Goal: Information Seeking & Learning: Learn about a topic

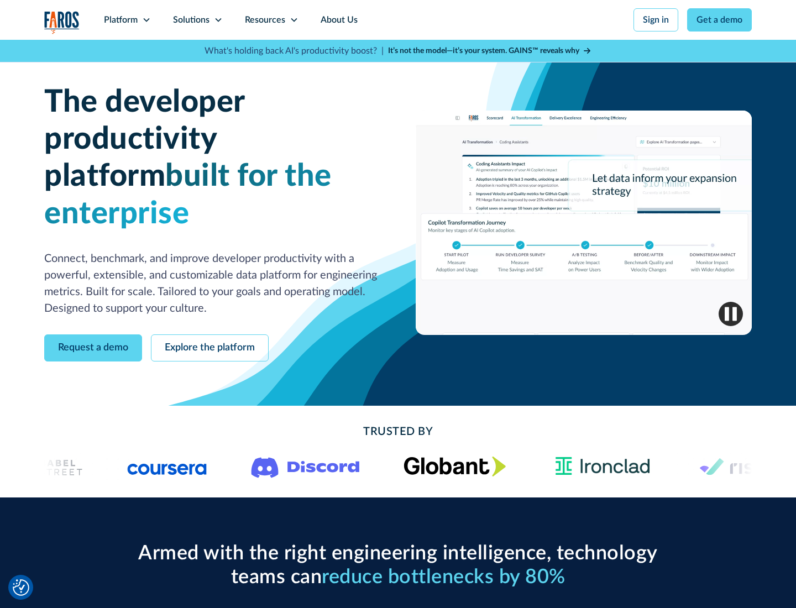
click at [146, 20] on icon at bounding box center [146, 19] width 9 height 9
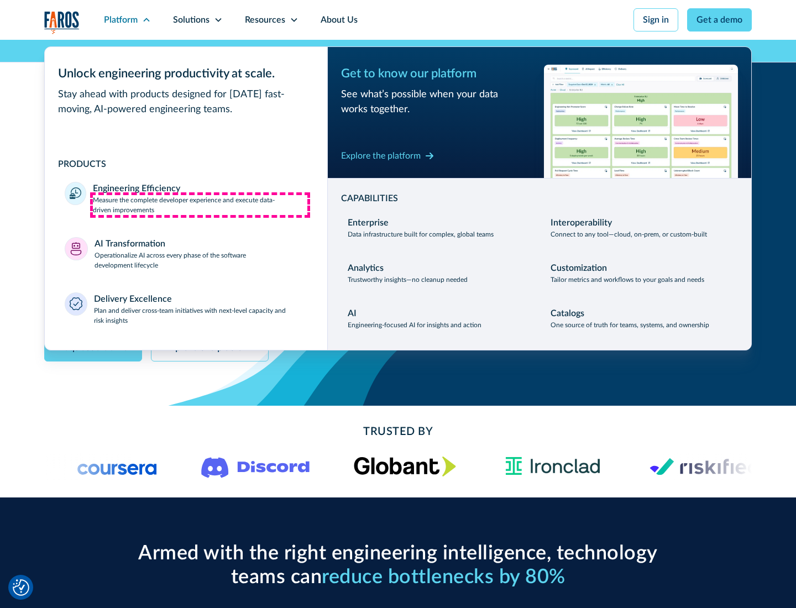
click at [200, 204] on p "Measure the complete developer experience and execute data-driven improvements" at bounding box center [200, 205] width 214 height 20
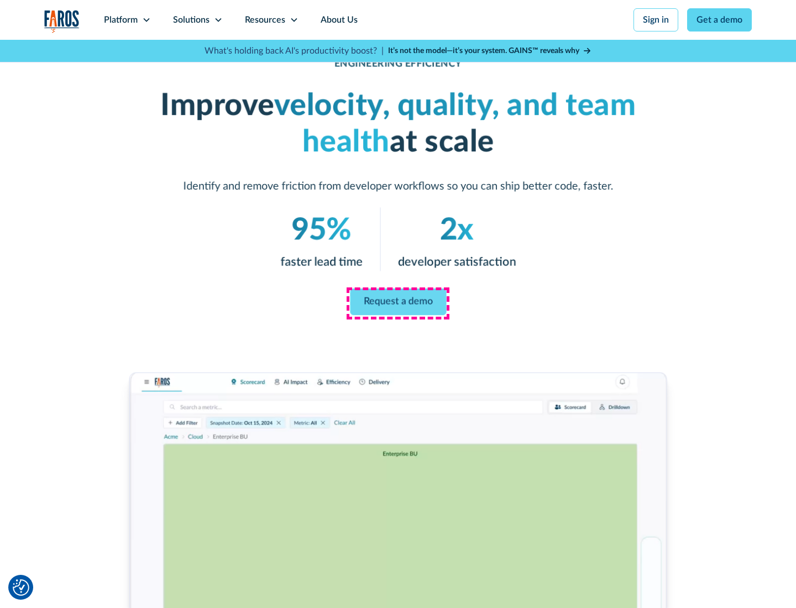
click at [398, 302] on link "Request a demo" at bounding box center [398, 301] width 96 height 27
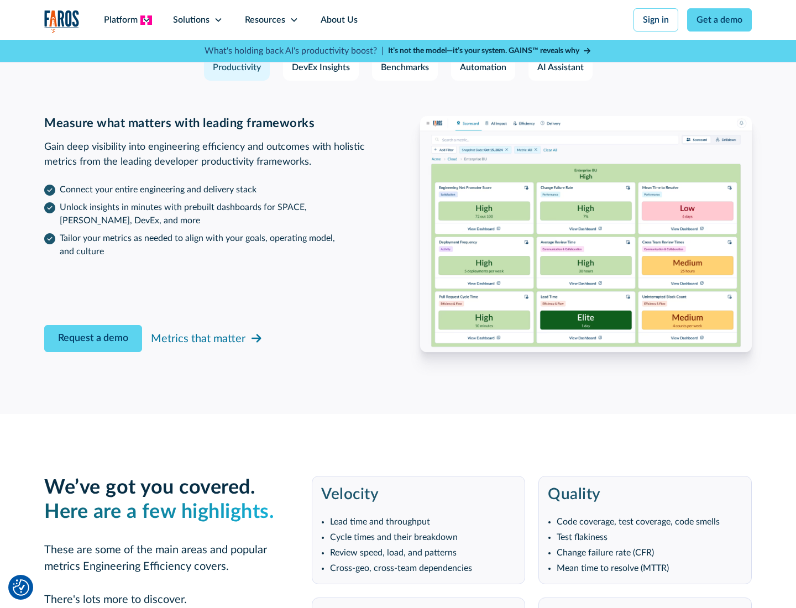
click at [146, 20] on icon at bounding box center [146, 19] width 9 height 9
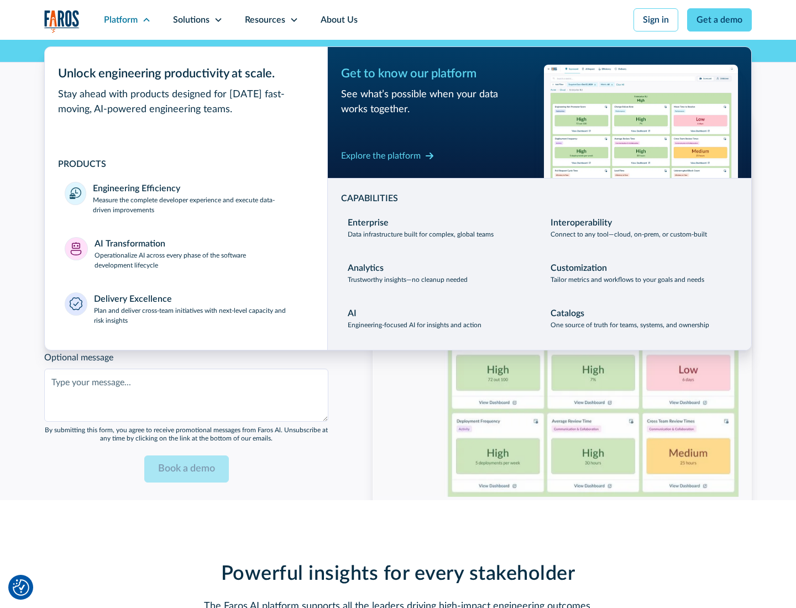
scroll to position [2424, 0]
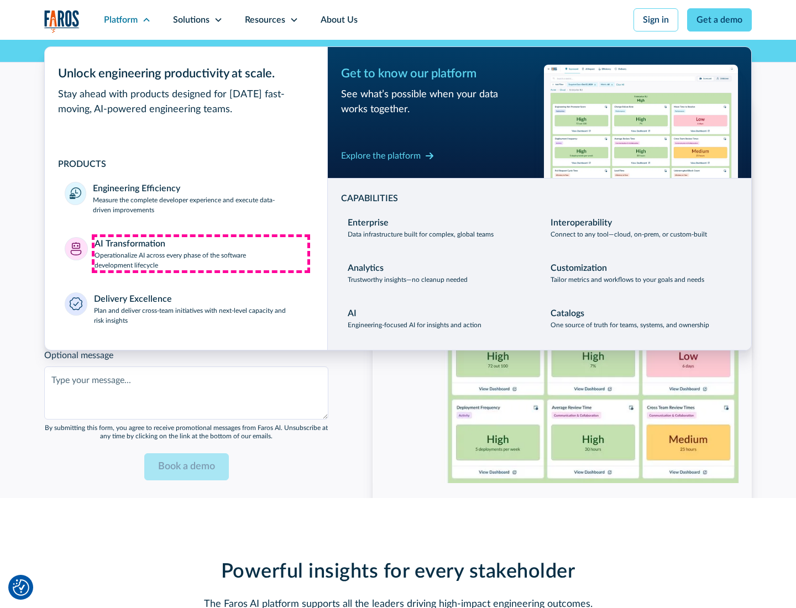
click at [201, 253] on p "Operationalize AI across every phase of the software development lifecycle" at bounding box center [200, 260] width 213 height 20
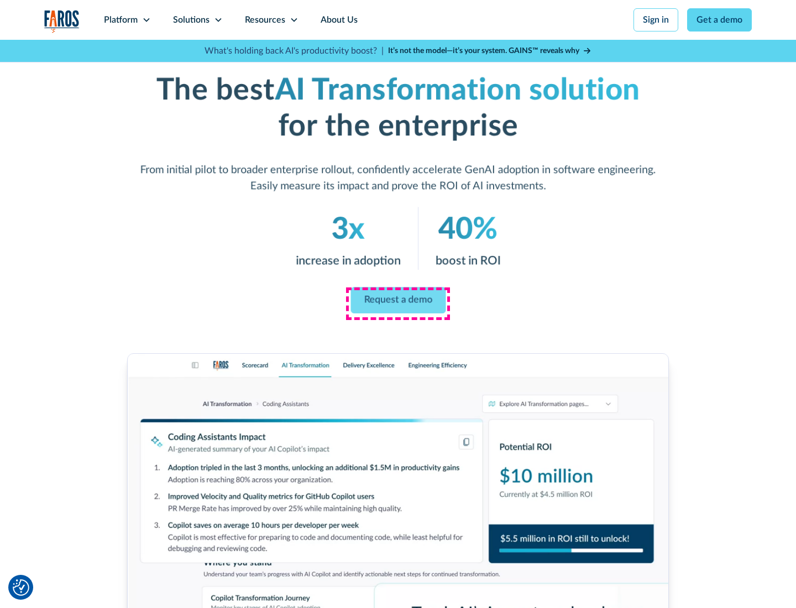
click at [398, 300] on link "Request a demo" at bounding box center [397, 300] width 95 height 27
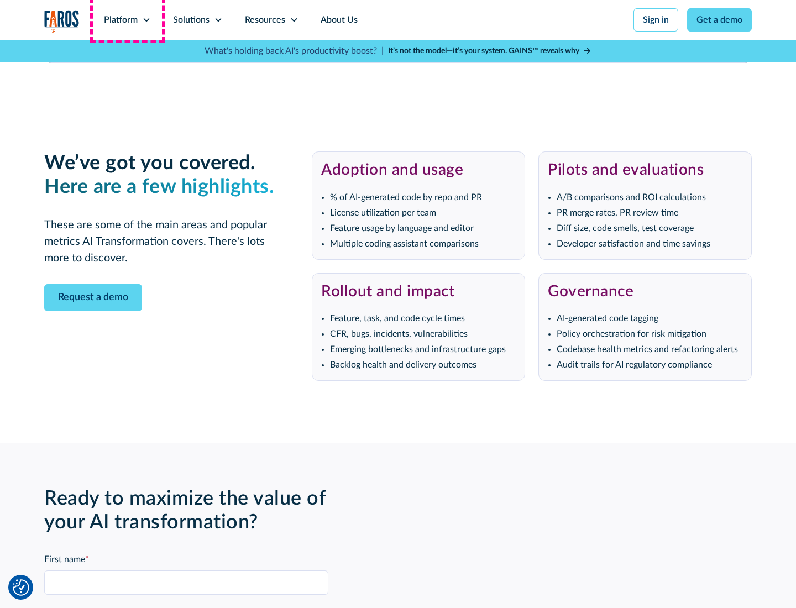
click at [127, 20] on div "Platform" at bounding box center [121, 19] width 34 height 13
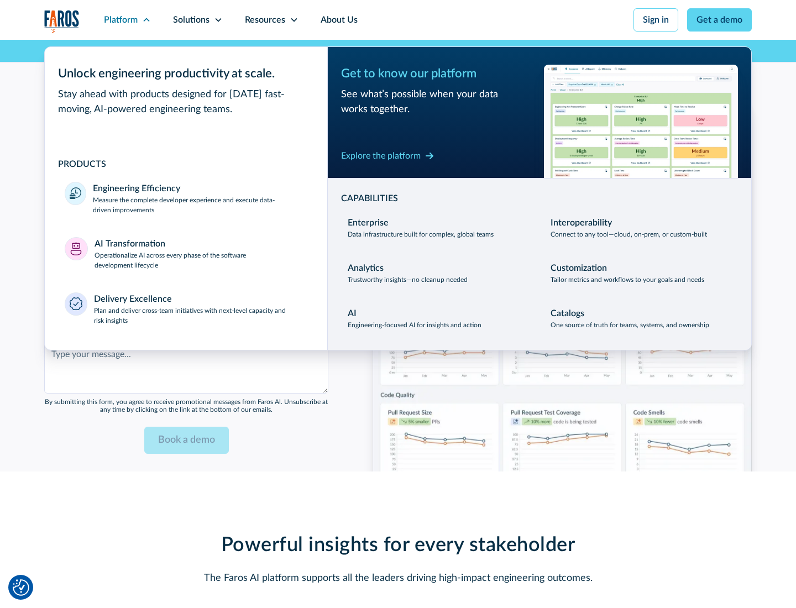
scroll to position [2690, 0]
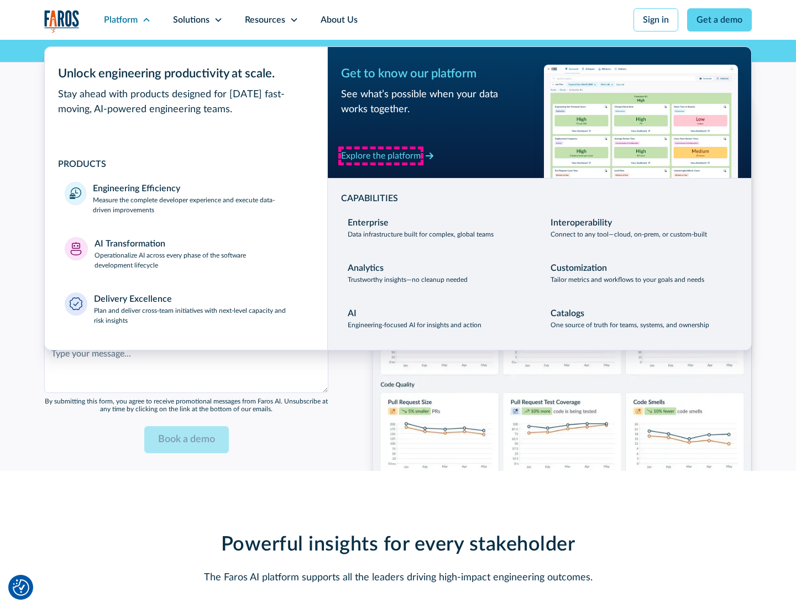
click at [381, 155] on div "Explore the platform" at bounding box center [381, 155] width 80 height 13
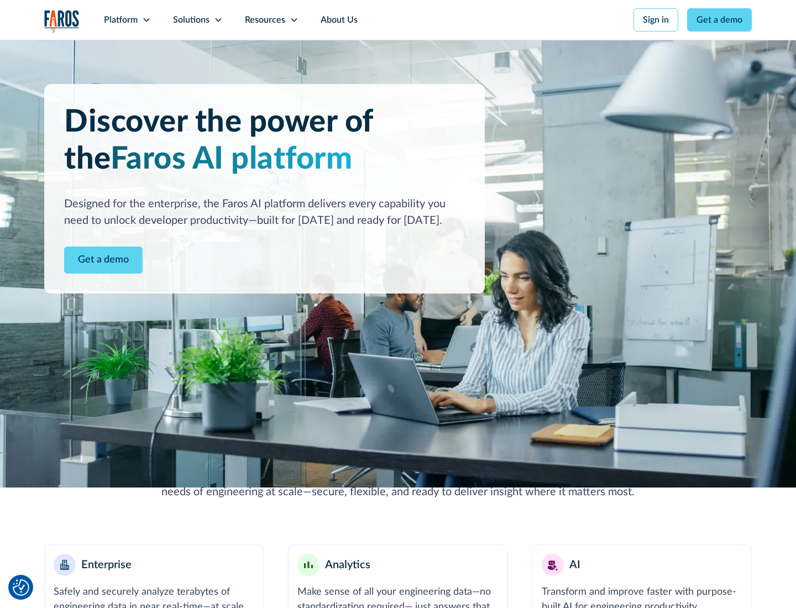
click at [103, 260] on link "Get a demo" at bounding box center [103, 259] width 78 height 27
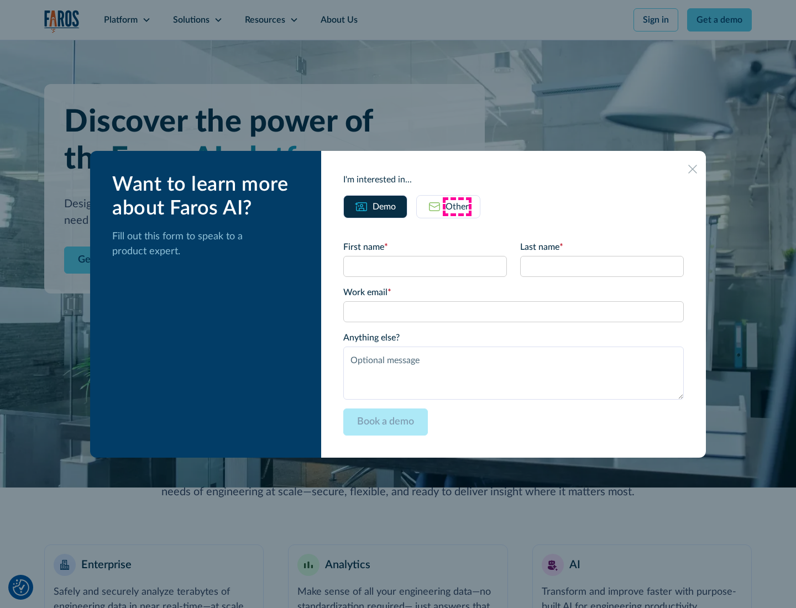
click at [457, 206] on div "Other" at bounding box center [456, 206] width 23 height 13
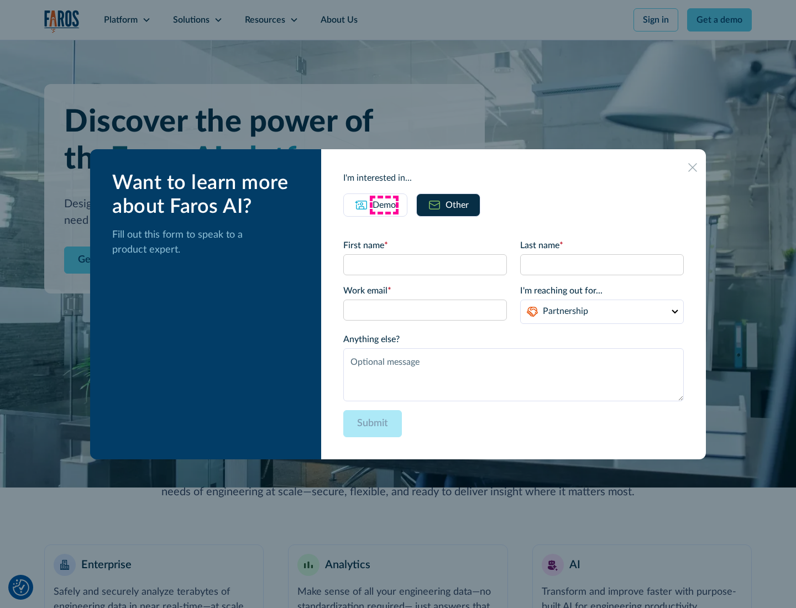
click at [384, 204] on div "Demo" at bounding box center [383, 204] width 23 height 13
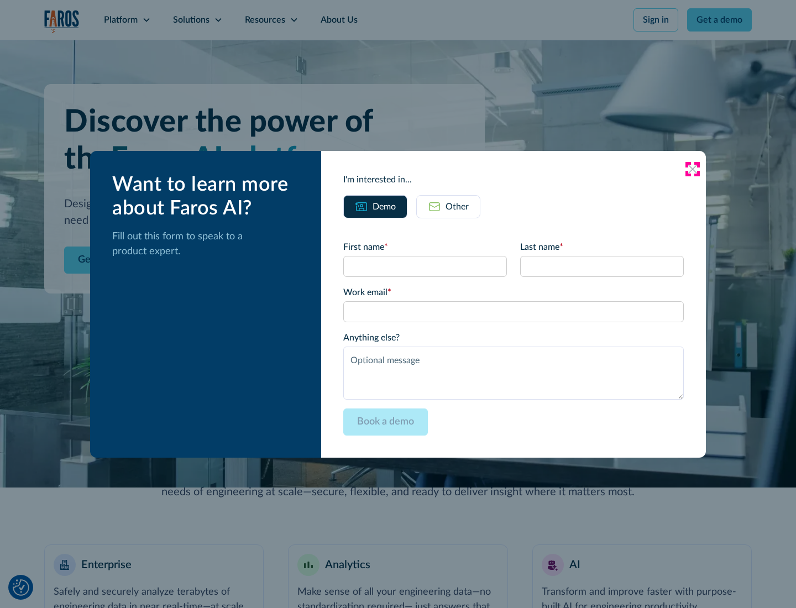
click at [692, 169] on icon at bounding box center [692, 169] width 9 height 9
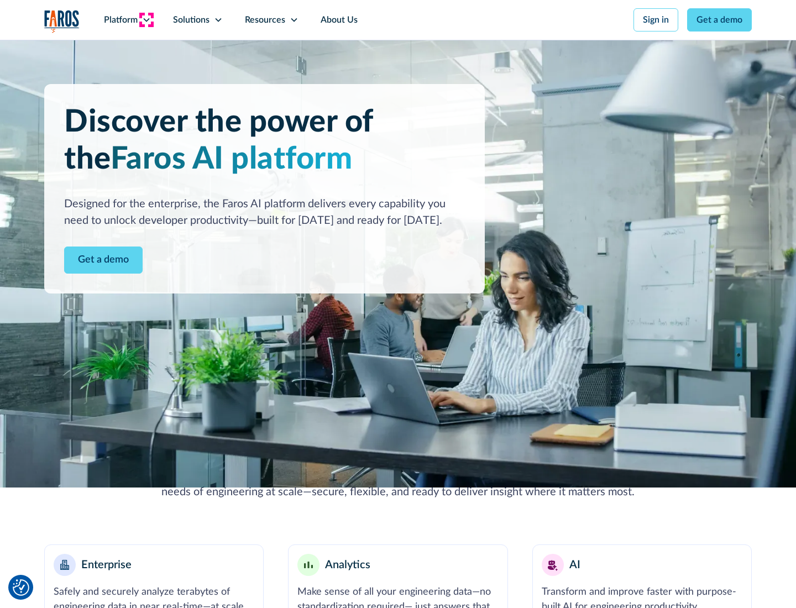
click at [146, 20] on icon at bounding box center [146, 19] width 9 height 9
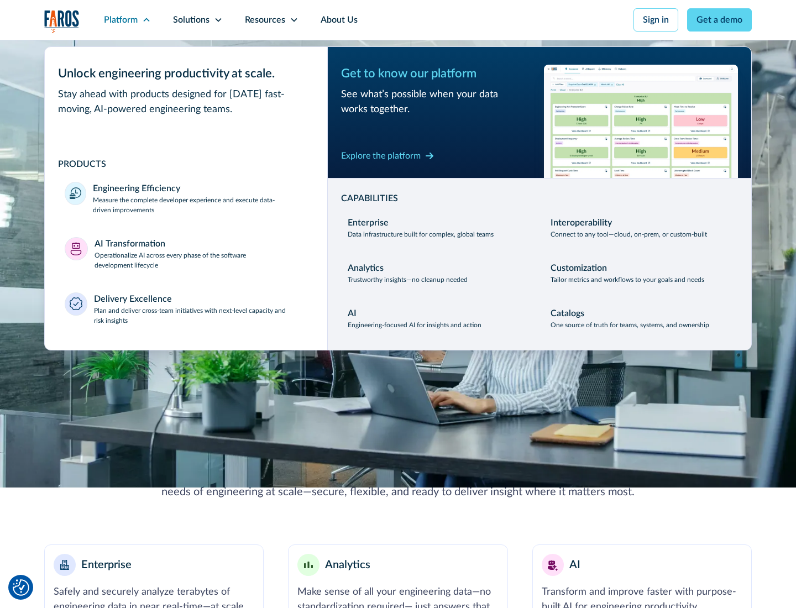
click at [200, 315] on p "Plan and deliver cross-team initiatives with next-level capacity and risk insig…" at bounding box center [201, 316] width 214 height 20
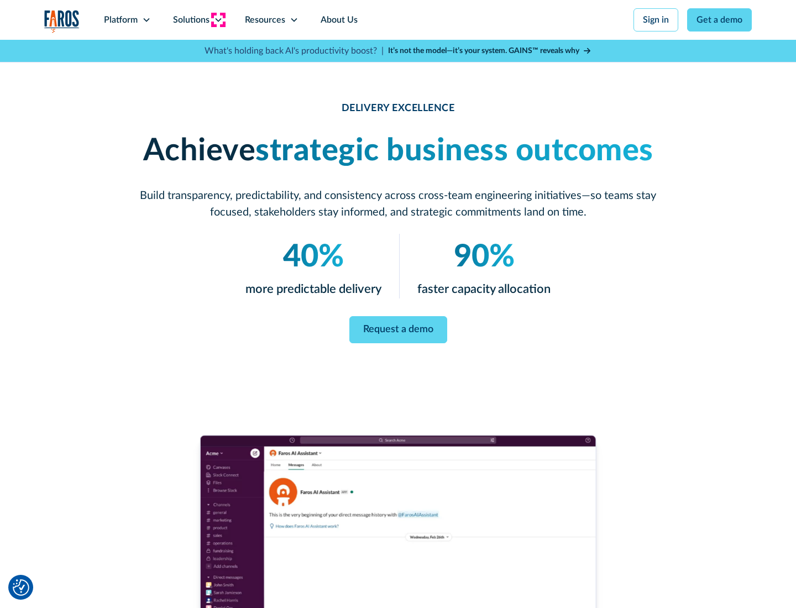
click at [218, 20] on icon at bounding box center [218, 19] width 9 height 9
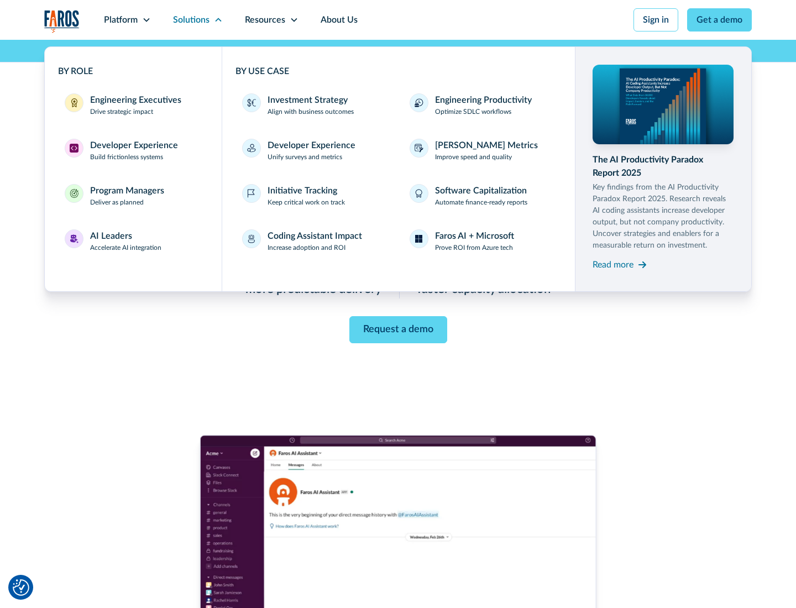
click at [133, 105] on div "Engineering Executives" at bounding box center [135, 99] width 91 height 13
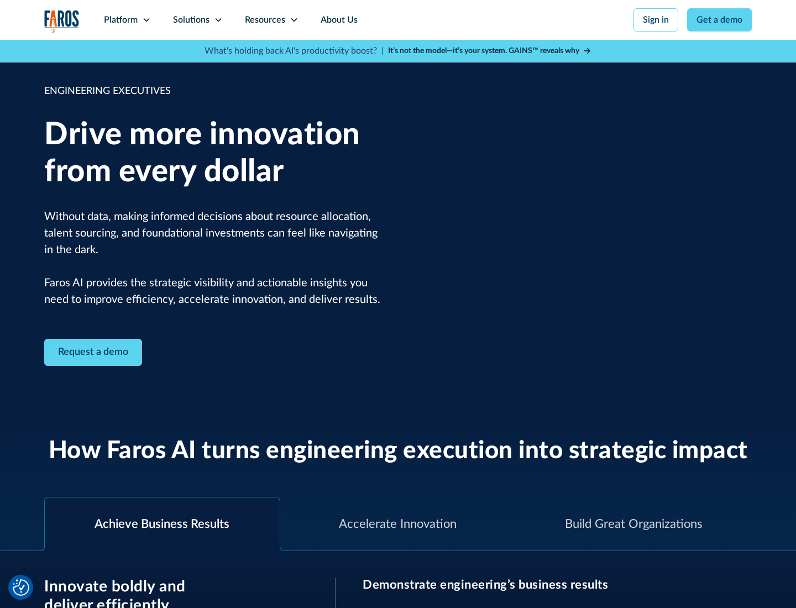
click at [218, 20] on icon at bounding box center [218, 19] width 9 height 9
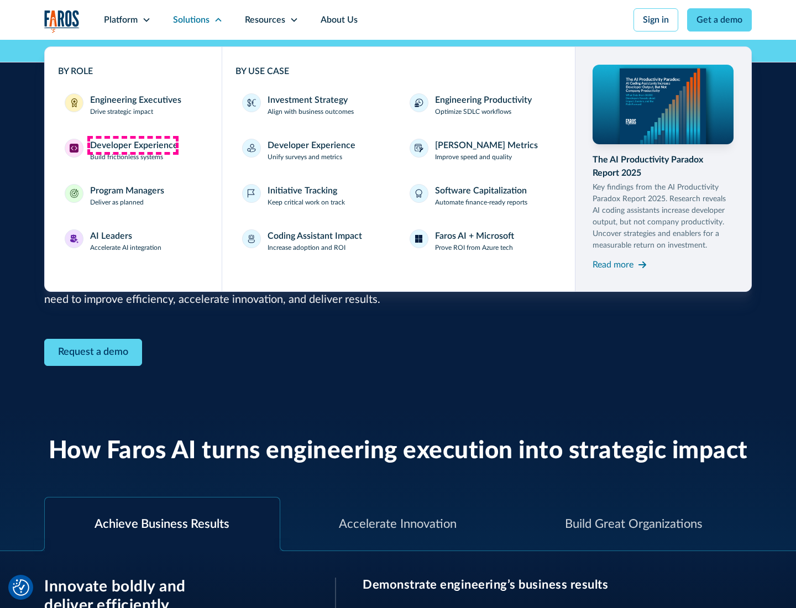
click at [133, 145] on div "Developer Experience" at bounding box center [134, 145] width 88 height 13
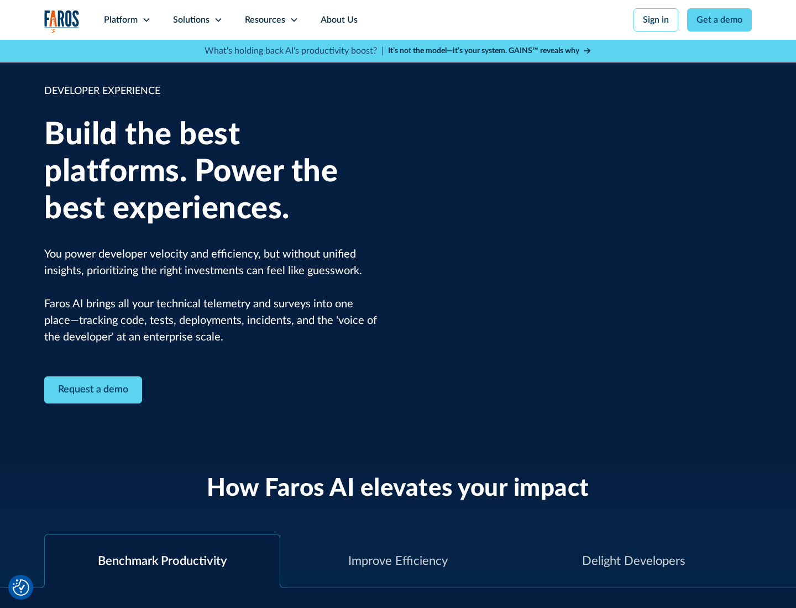
click at [197, 20] on div "Solutions" at bounding box center [191, 19] width 36 height 13
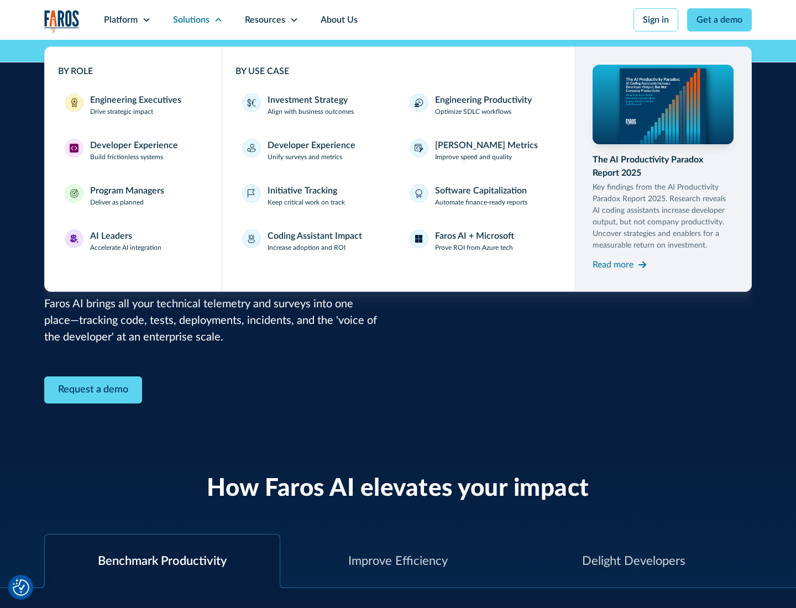
click at [127, 196] on div "Program Managers" at bounding box center [127, 190] width 74 height 13
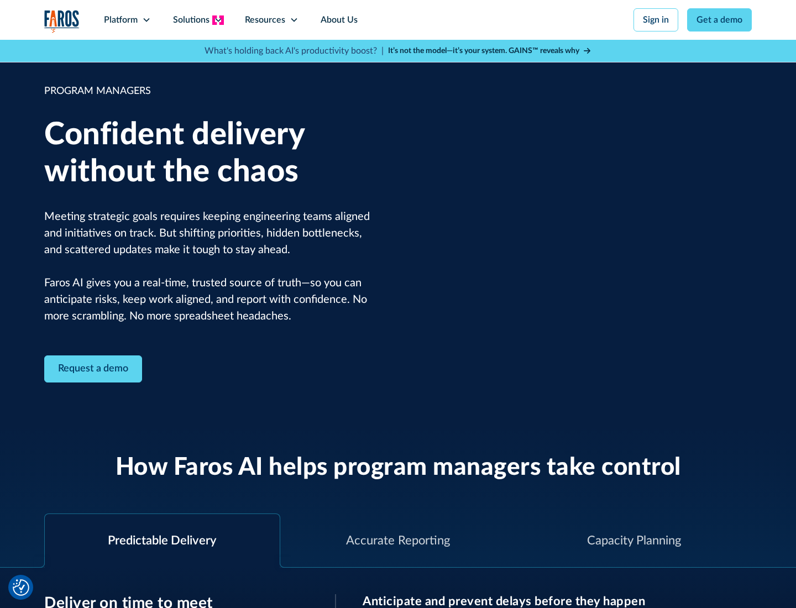
click at [218, 20] on icon at bounding box center [218, 19] width 9 height 9
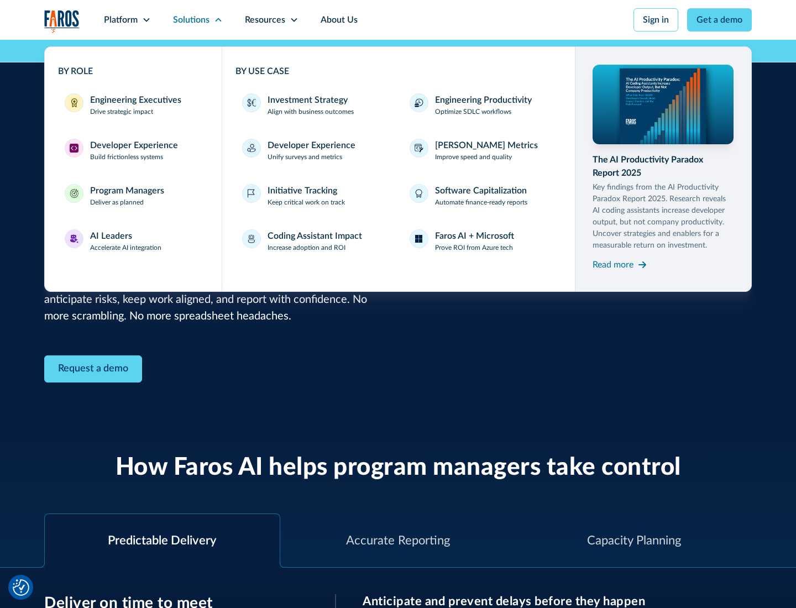
click at [126, 241] on div "AI Leaders" at bounding box center [111, 235] width 42 height 13
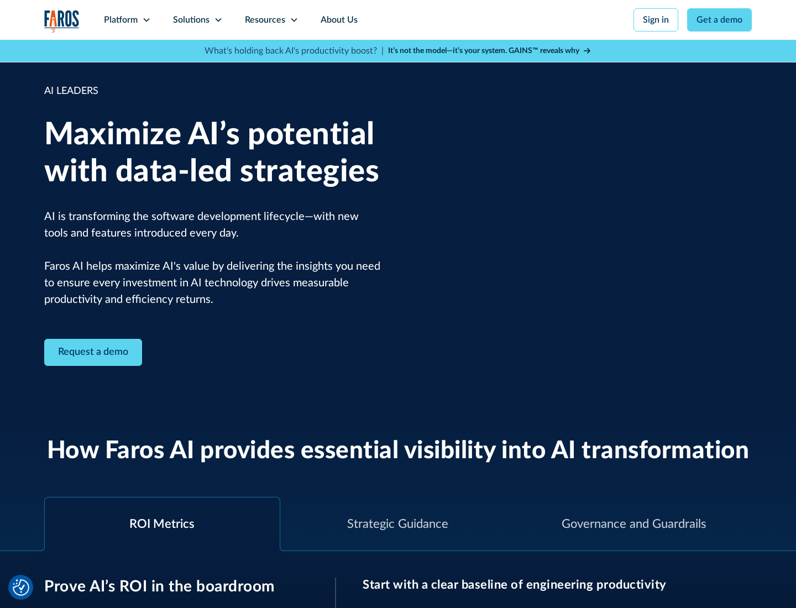
click at [218, 20] on icon at bounding box center [218, 19] width 9 height 9
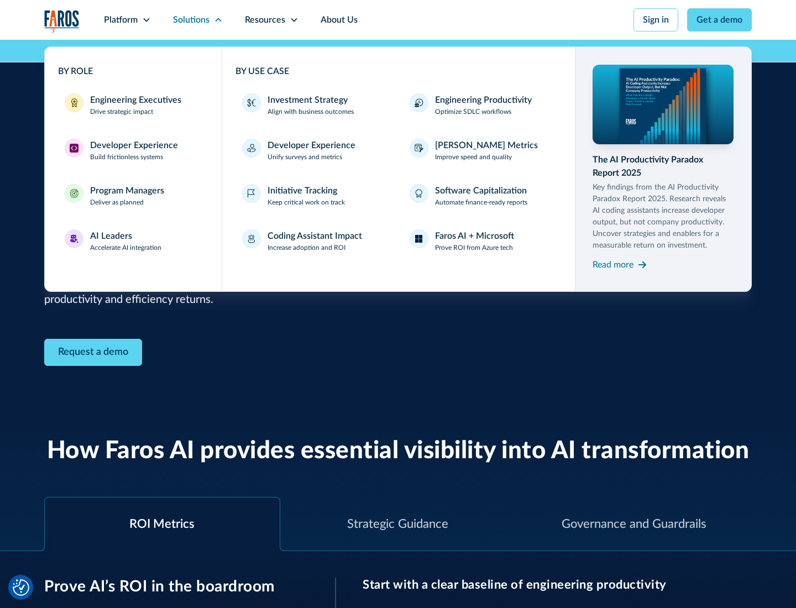
click at [306, 100] on div "Investment Strategy" at bounding box center [307, 99] width 80 height 13
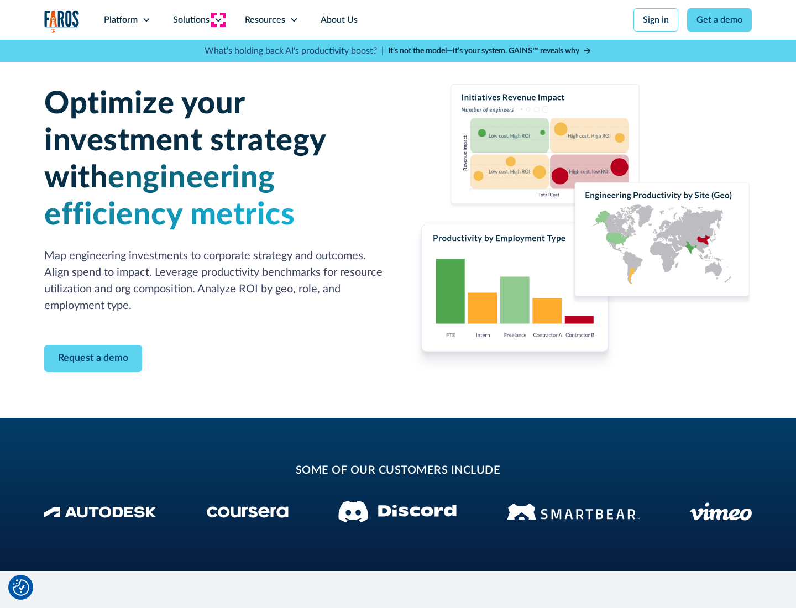
click at [218, 20] on icon at bounding box center [218, 19] width 9 height 9
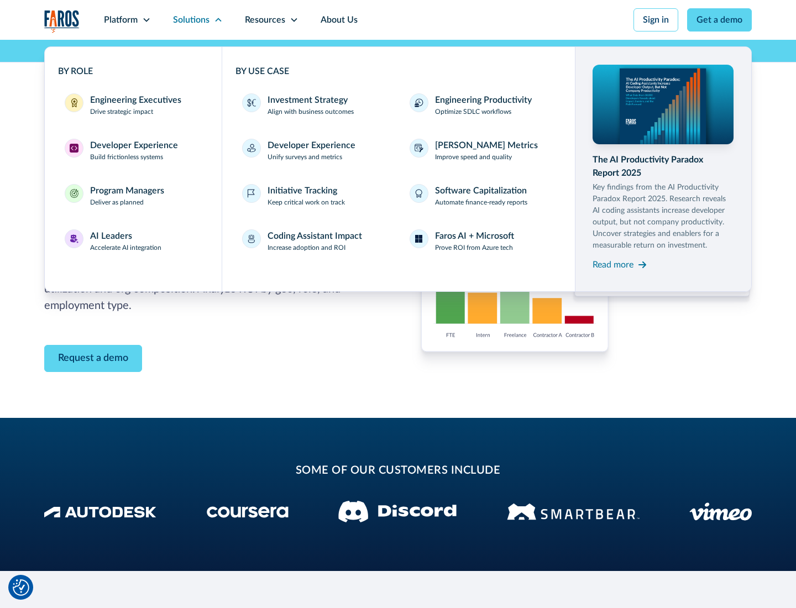
click at [473, 248] on p "Prove ROI from Azure tech" at bounding box center [474, 248] width 78 height 10
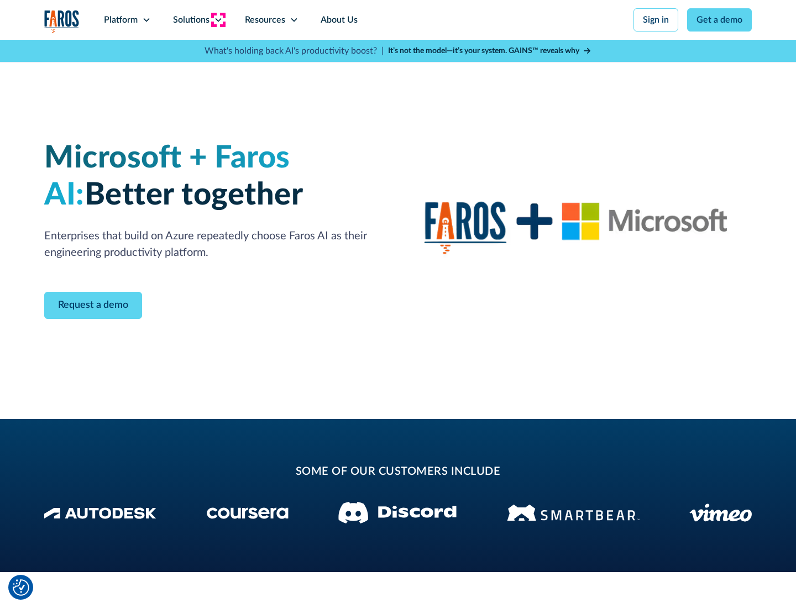
click at [218, 20] on icon at bounding box center [218, 19] width 9 height 9
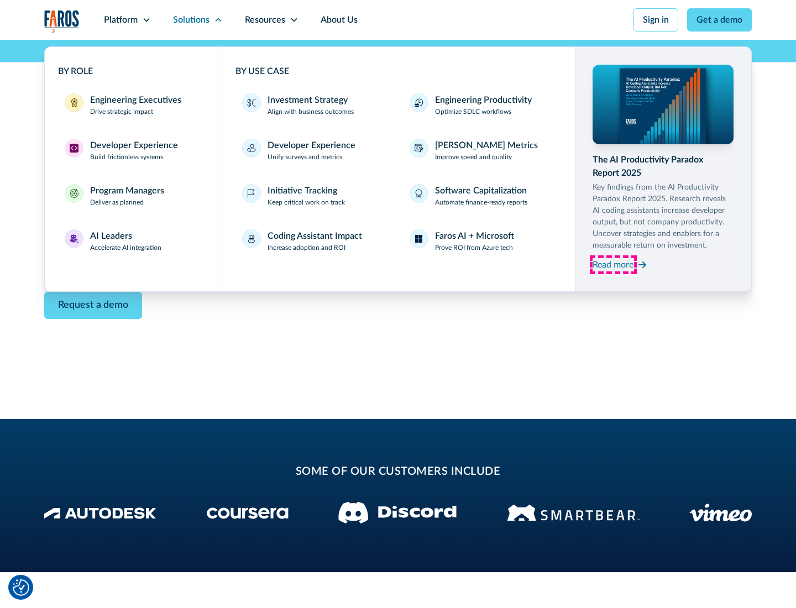
click at [613, 264] on div "Read more" at bounding box center [612, 264] width 41 height 13
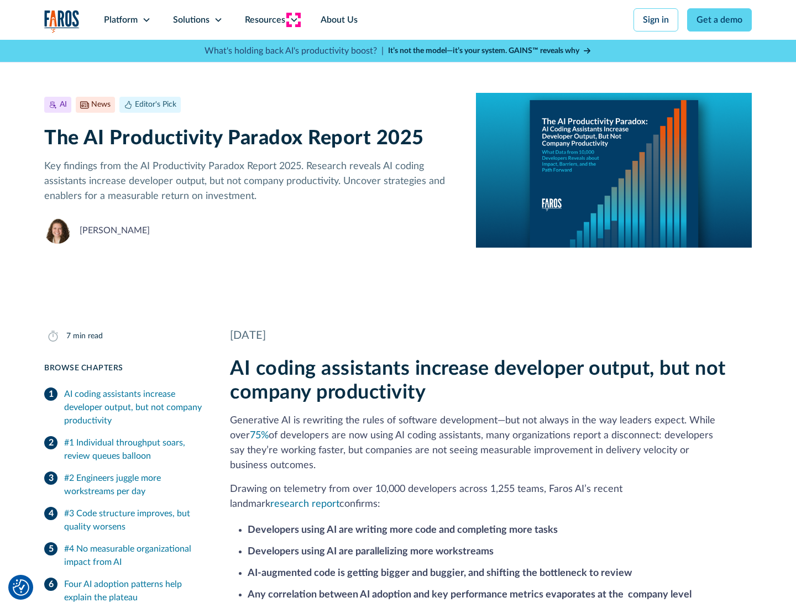
click at [293, 20] on icon at bounding box center [294, 19] width 9 height 9
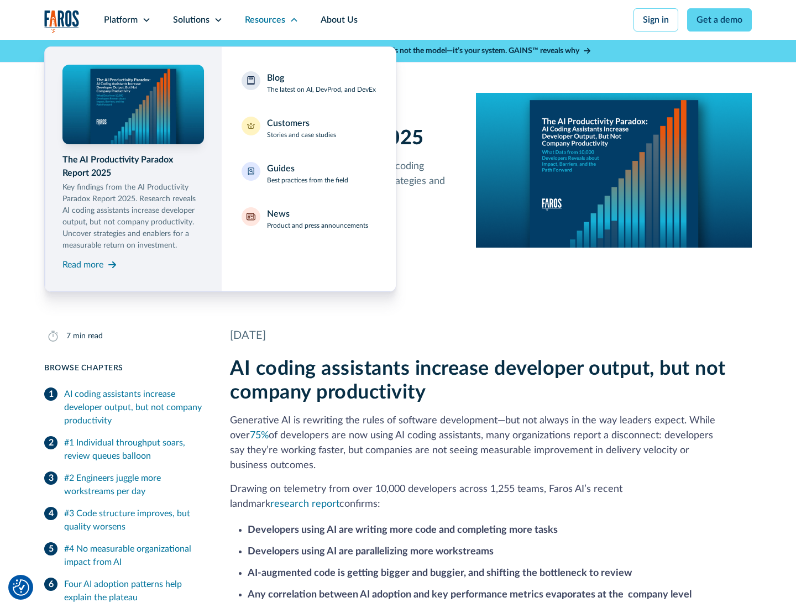
click at [321, 83] on div "Blog The latest on AI, DevProd, and DevEx" at bounding box center [321, 82] width 109 height 23
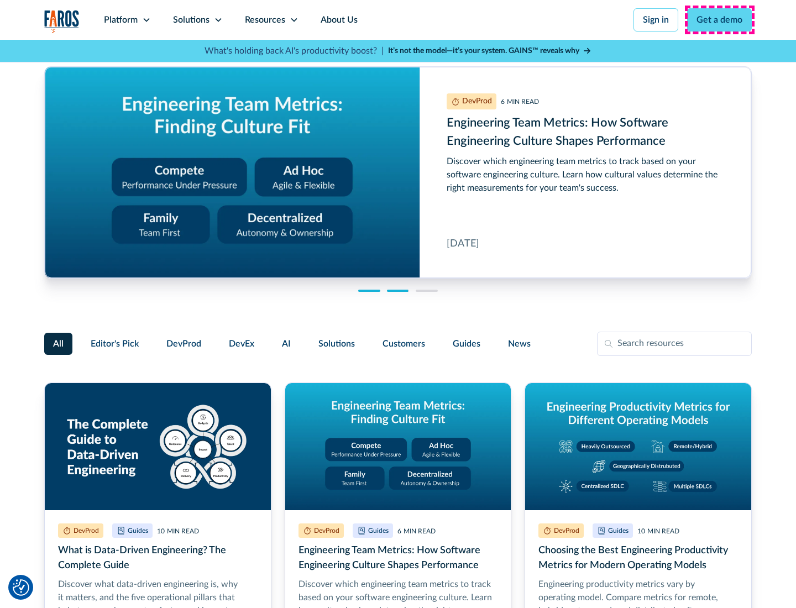
click at [719, 20] on link "Get a demo" at bounding box center [719, 19] width 65 height 23
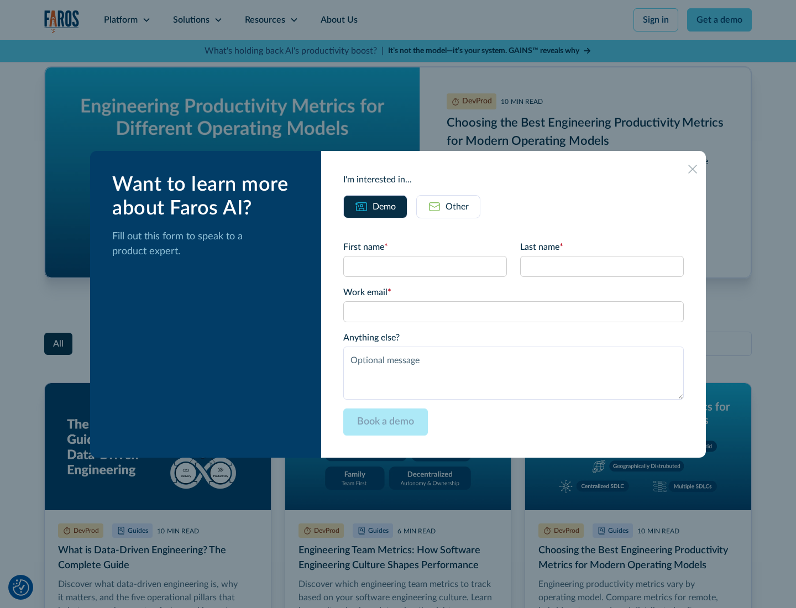
click at [448, 206] on div "Other" at bounding box center [456, 206] width 23 height 13
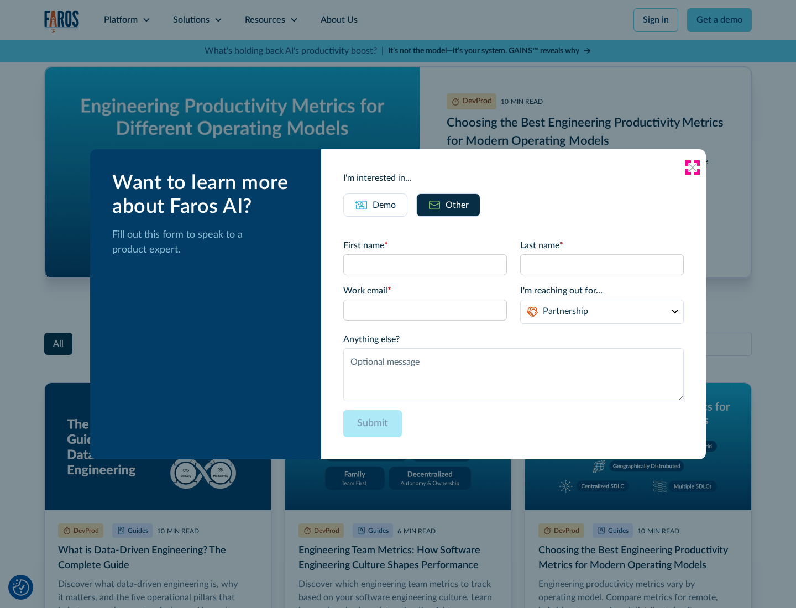
click at [692, 167] on icon at bounding box center [692, 167] width 9 height 9
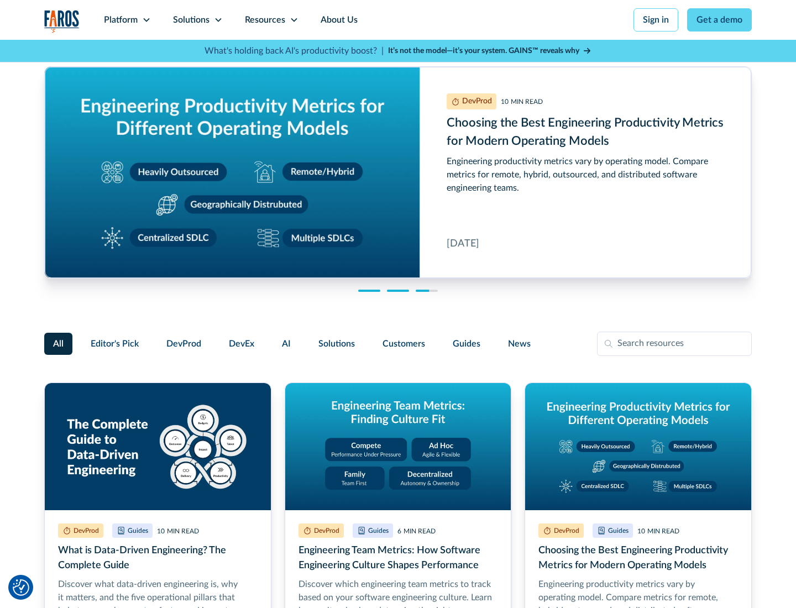
click at [338, 20] on link "About Us" at bounding box center [338, 20] width 59 height 40
